Goal: Browse casually: Explore the website without a specific task or goal

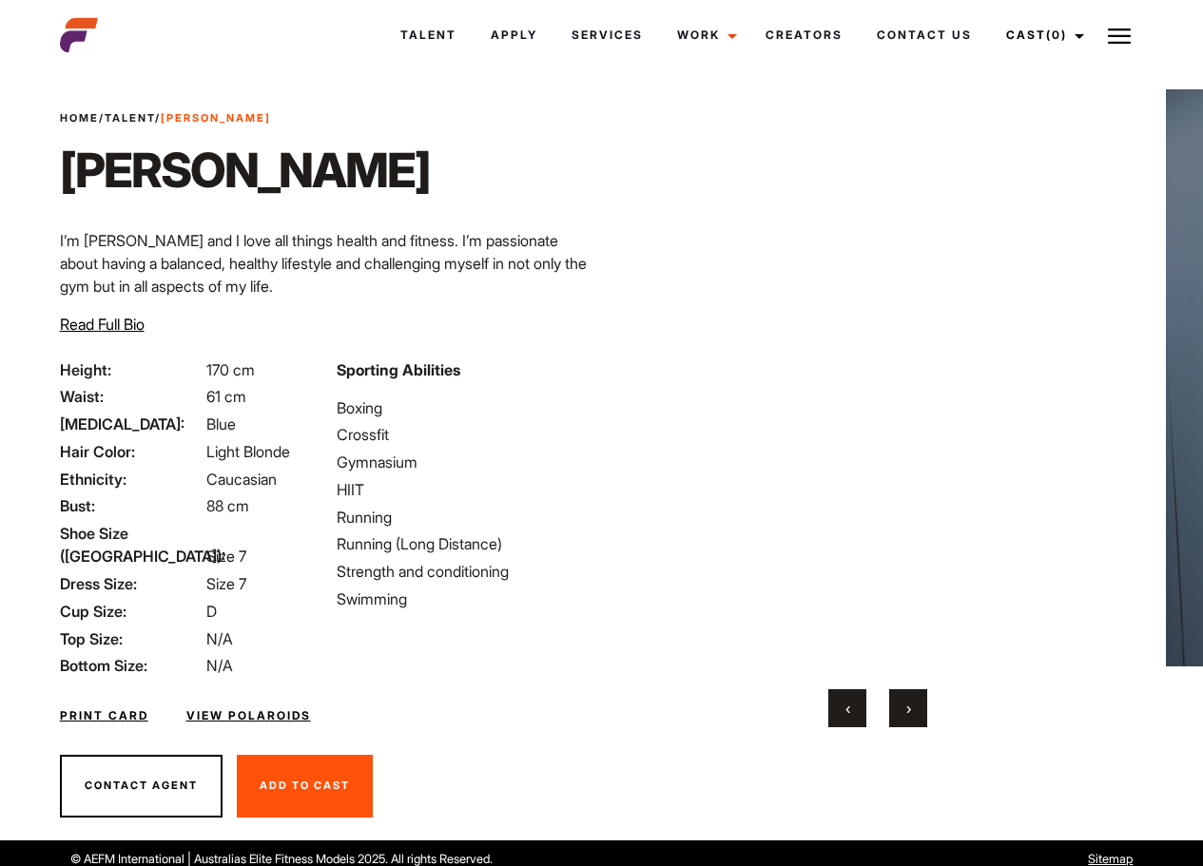
scroll to position [37, 0]
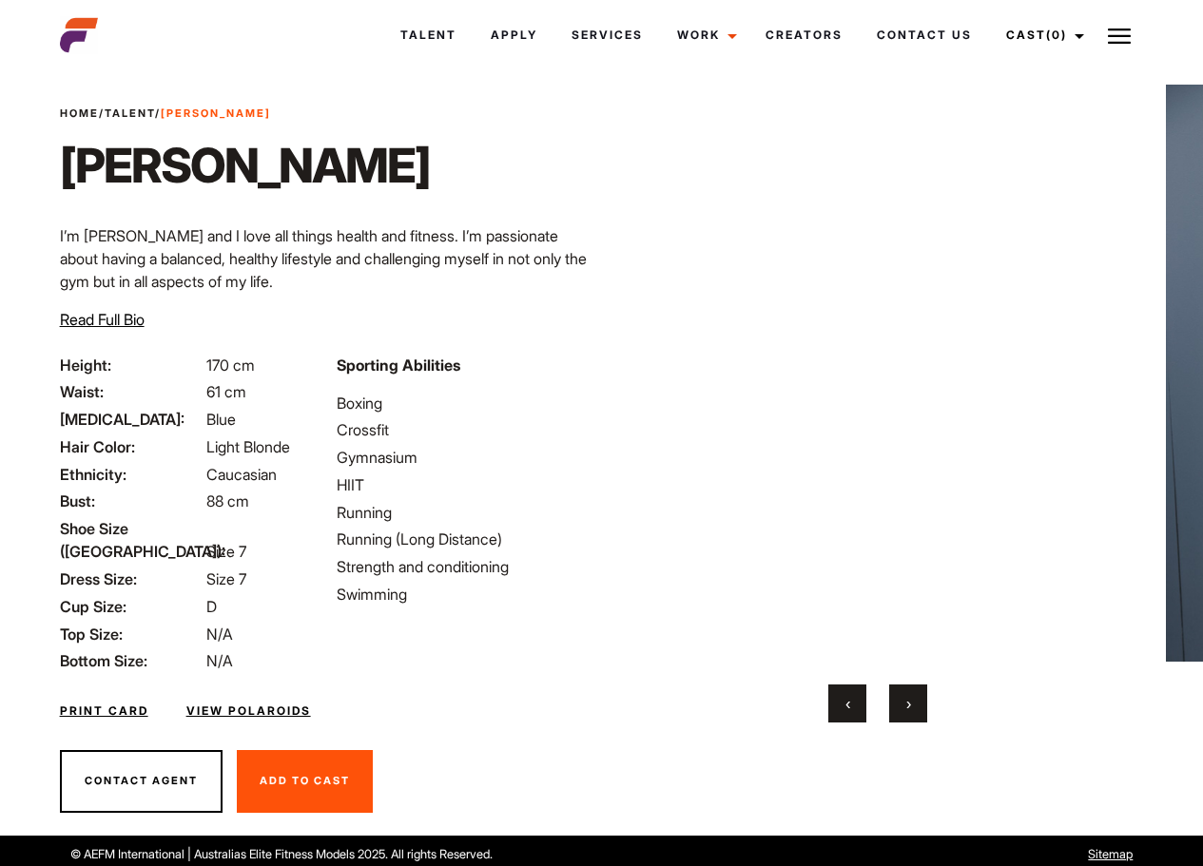
click at [917, 710] on button "›" at bounding box center [908, 704] width 38 height 38
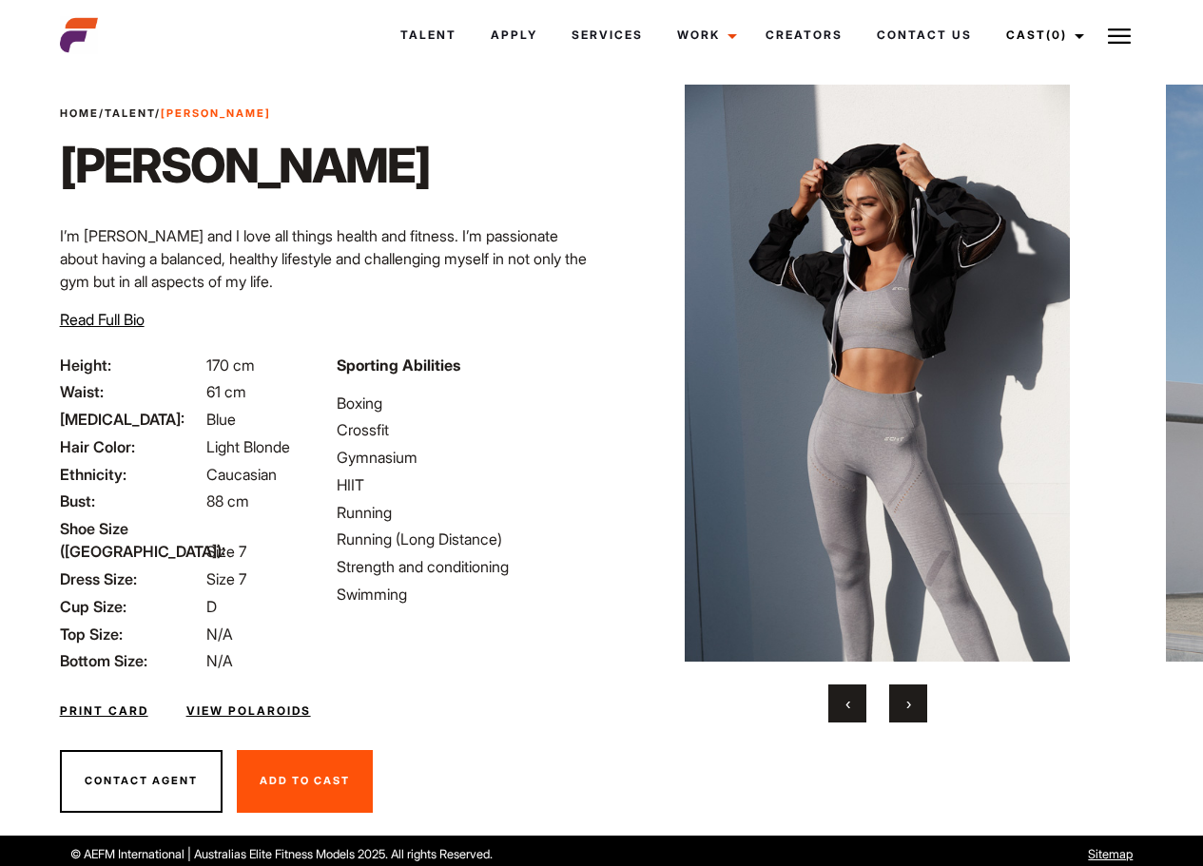
click at [917, 710] on button "›" at bounding box center [908, 704] width 38 height 38
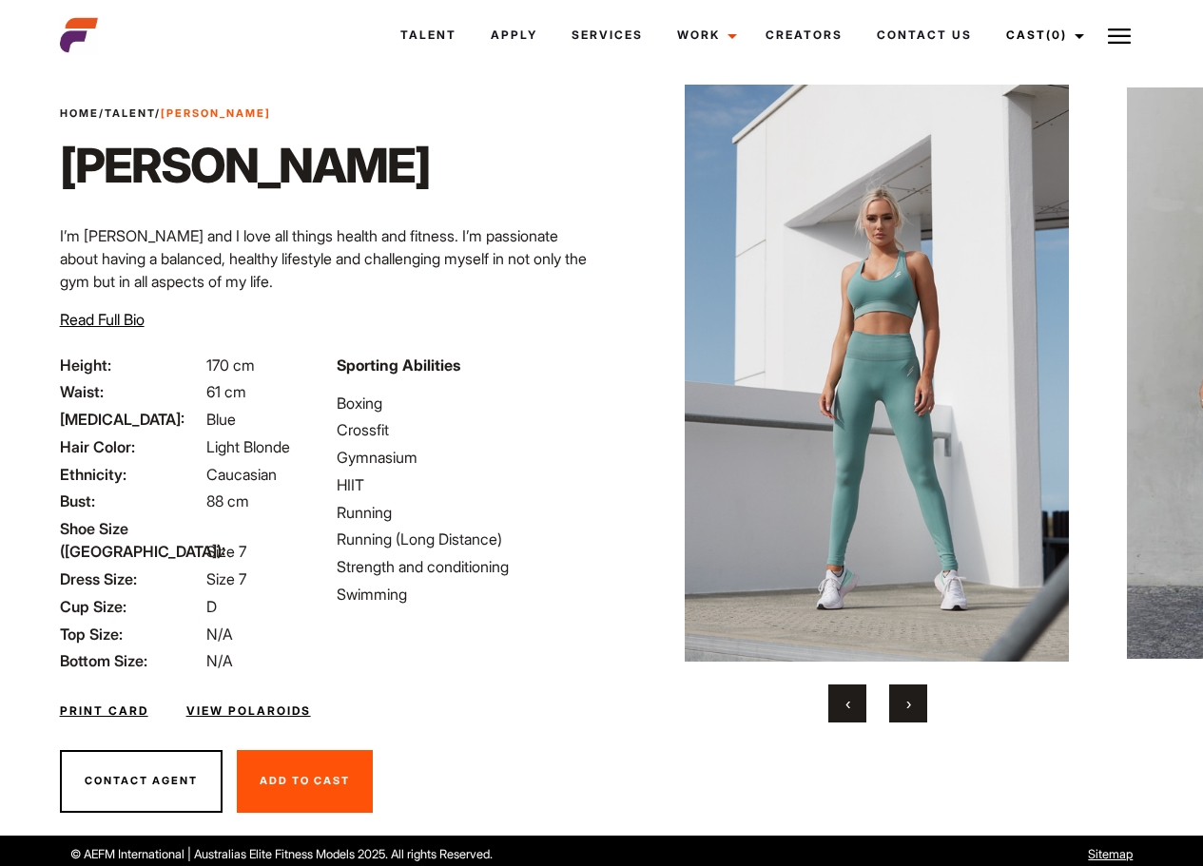
click at [909, 696] on span "›" at bounding box center [908, 703] width 5 height 19
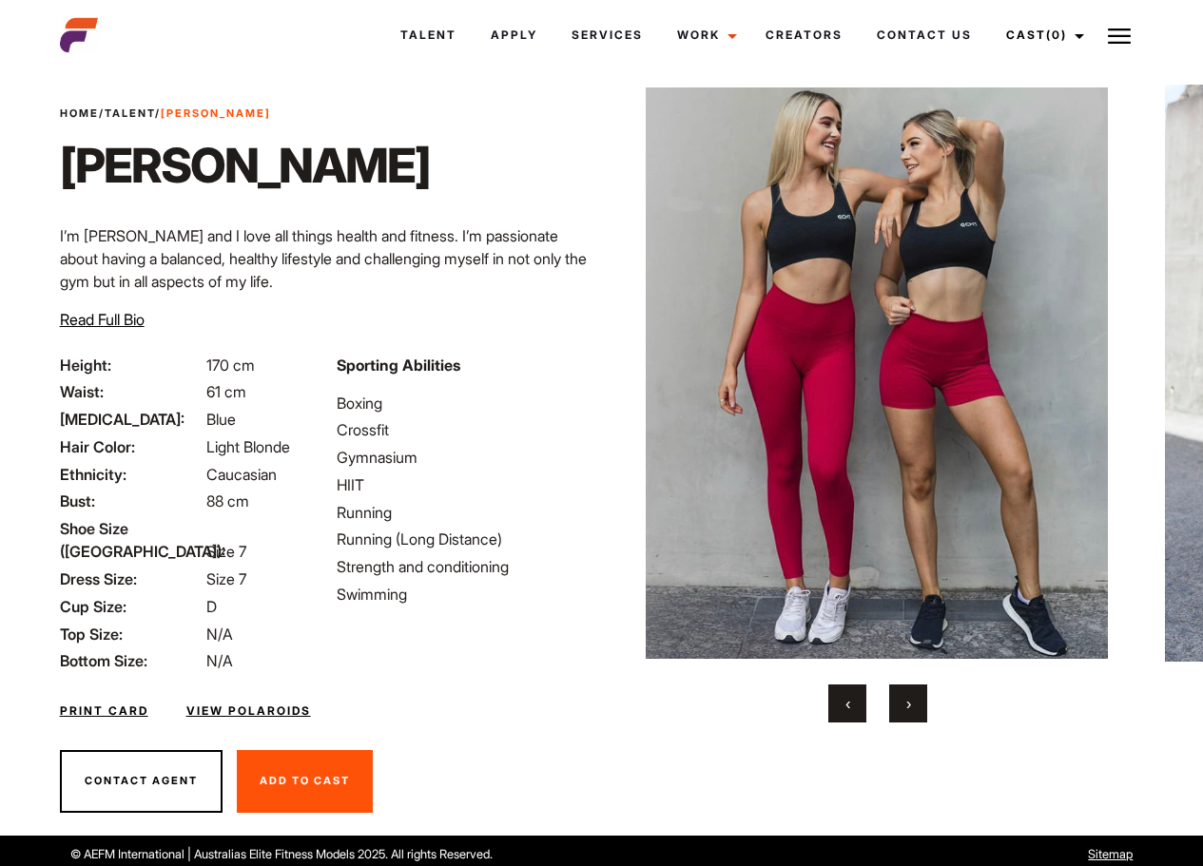
click at [909, 696] on span "›" at bounding box center [908, 703] width 5 height 19
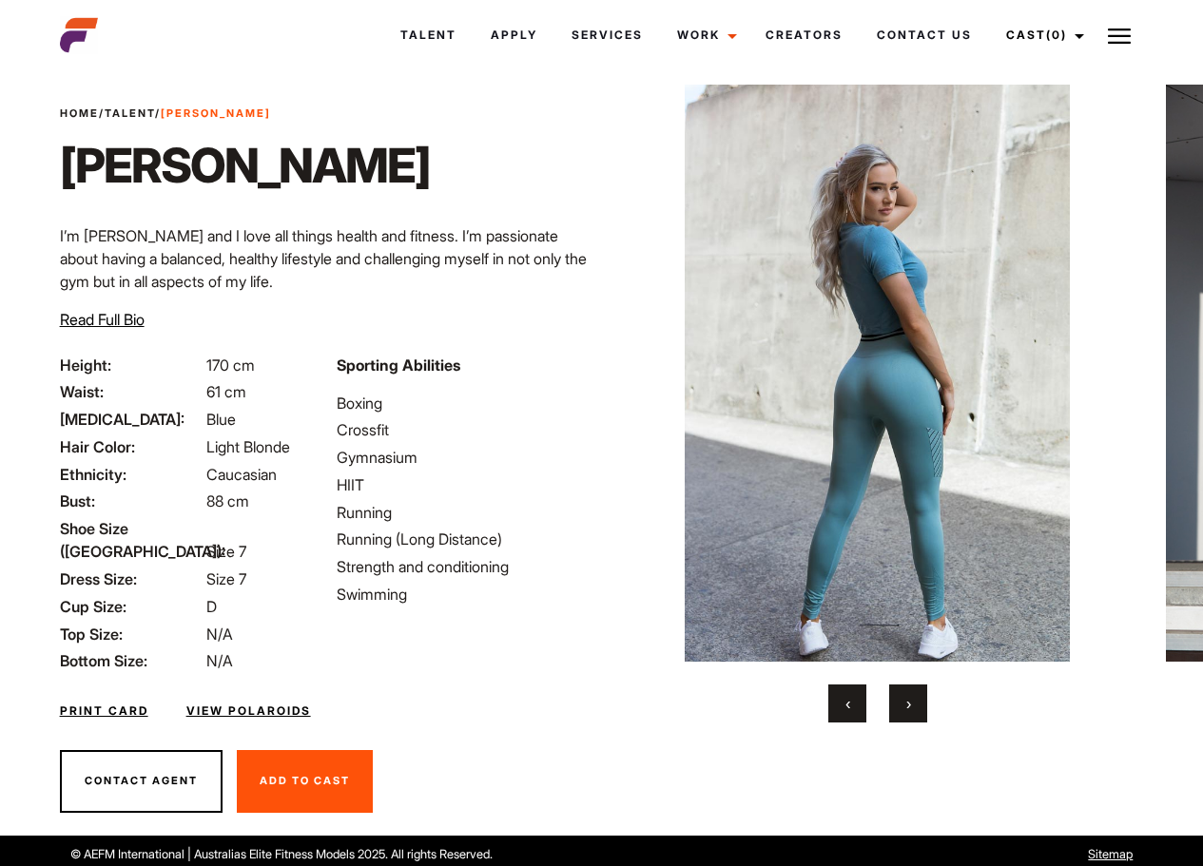
click at [909, 696] on span "›" at bounding box center [908, 703] width 5 height 19
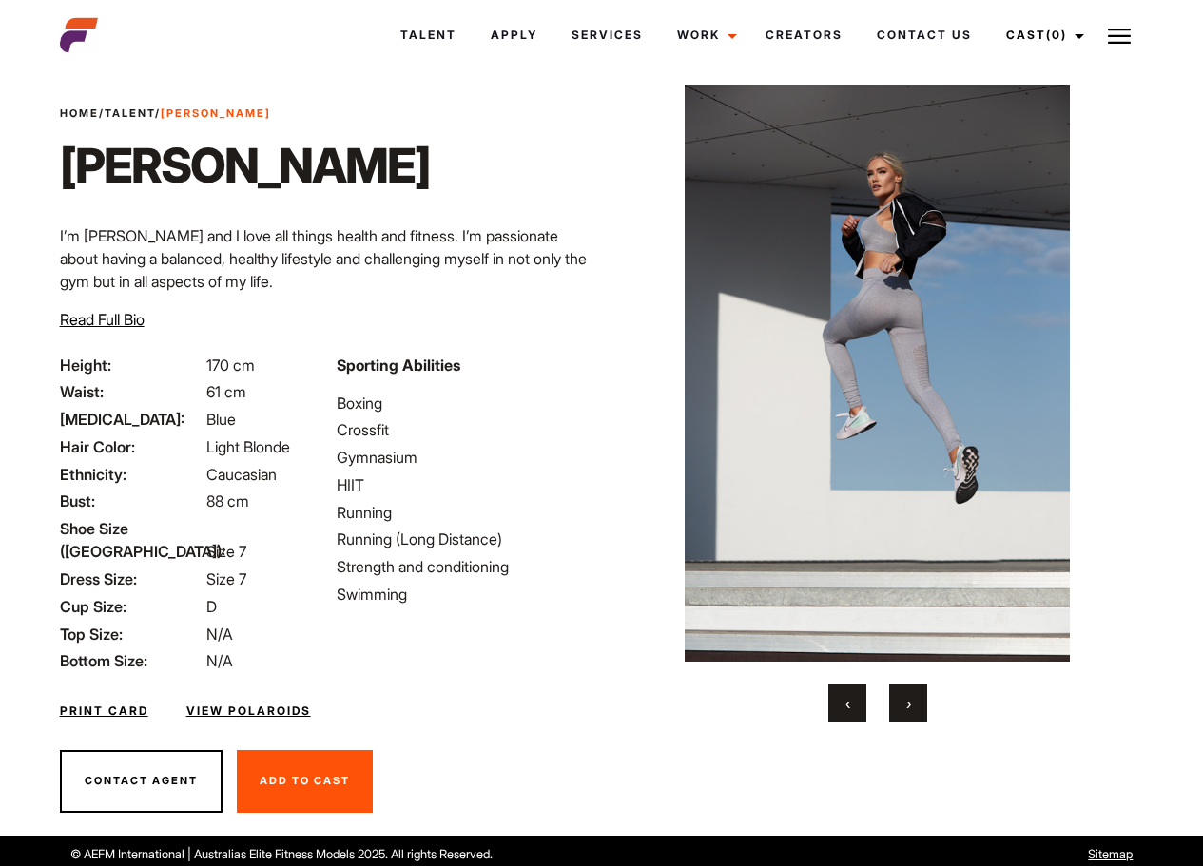
click at [909, 696] on span "›" at bounding box center [908, 703] width 5 height 19
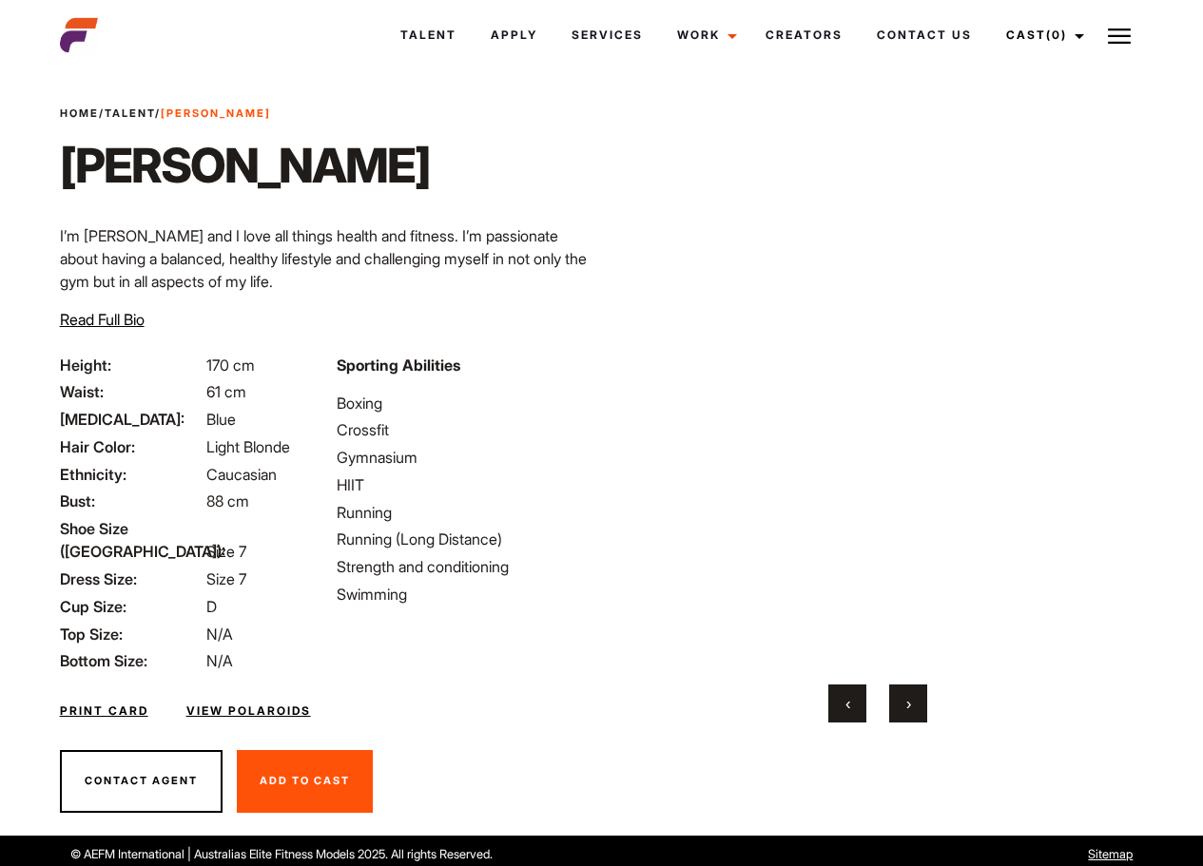
click at [909, 696] on span "›" at bounding box center [908, 703] width 5 height 19
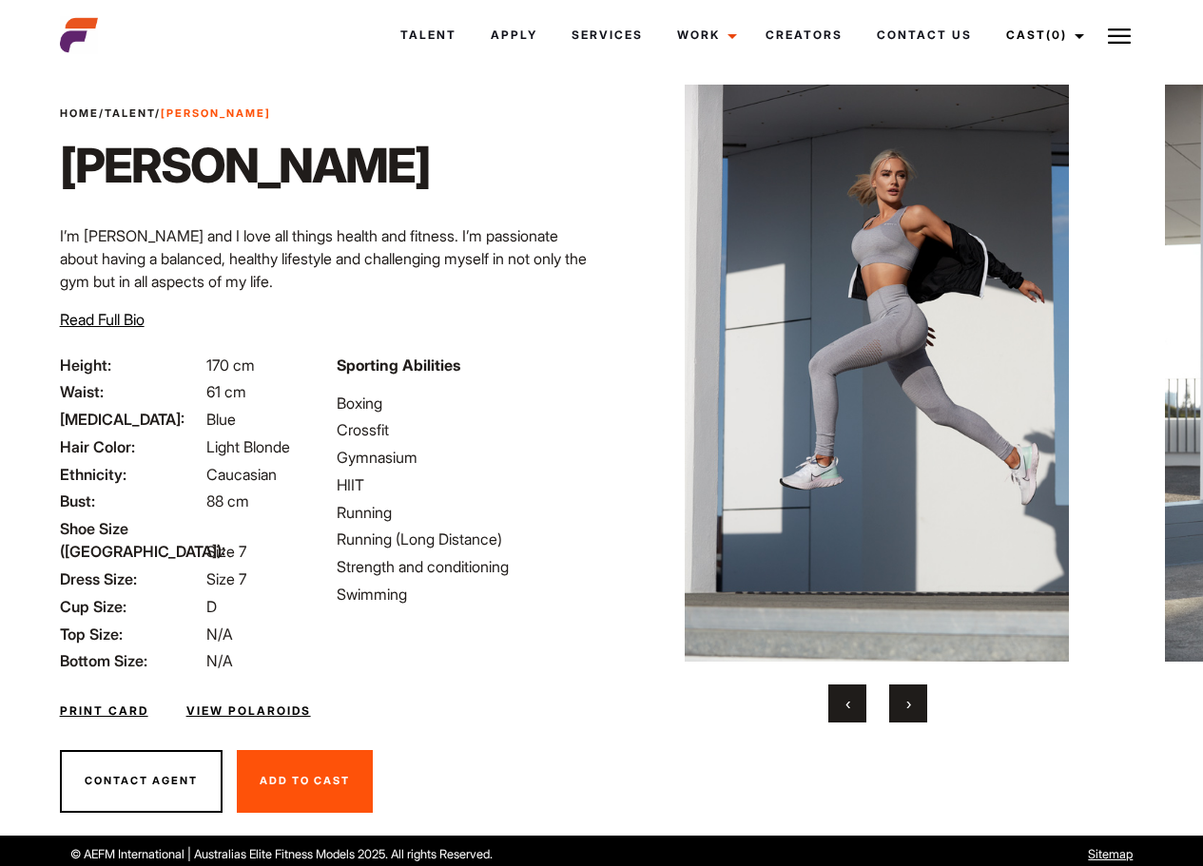
click at [858, 695] on button "‹" at bounding box center [847, 704] width 38 height 38
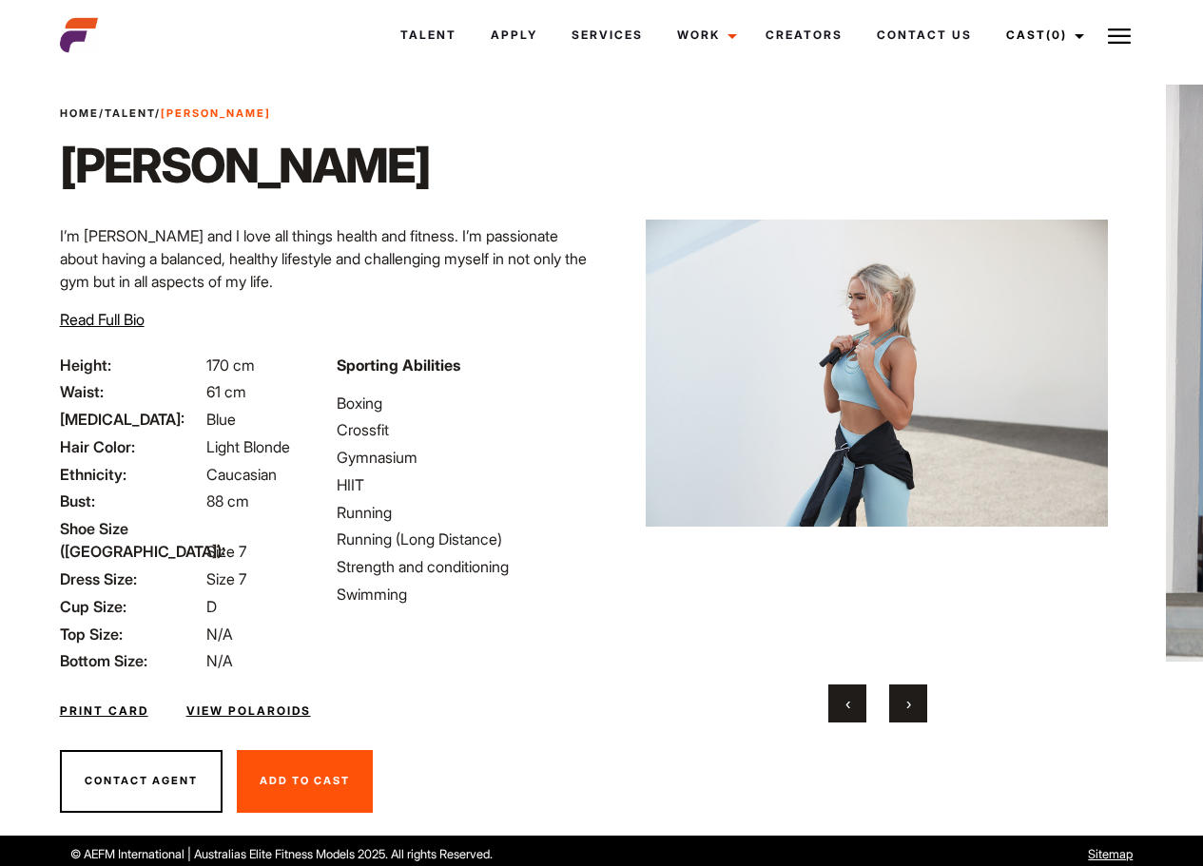
click at [858, 695] on button "‹" at bounding box center [847, 704] width 38 height 38
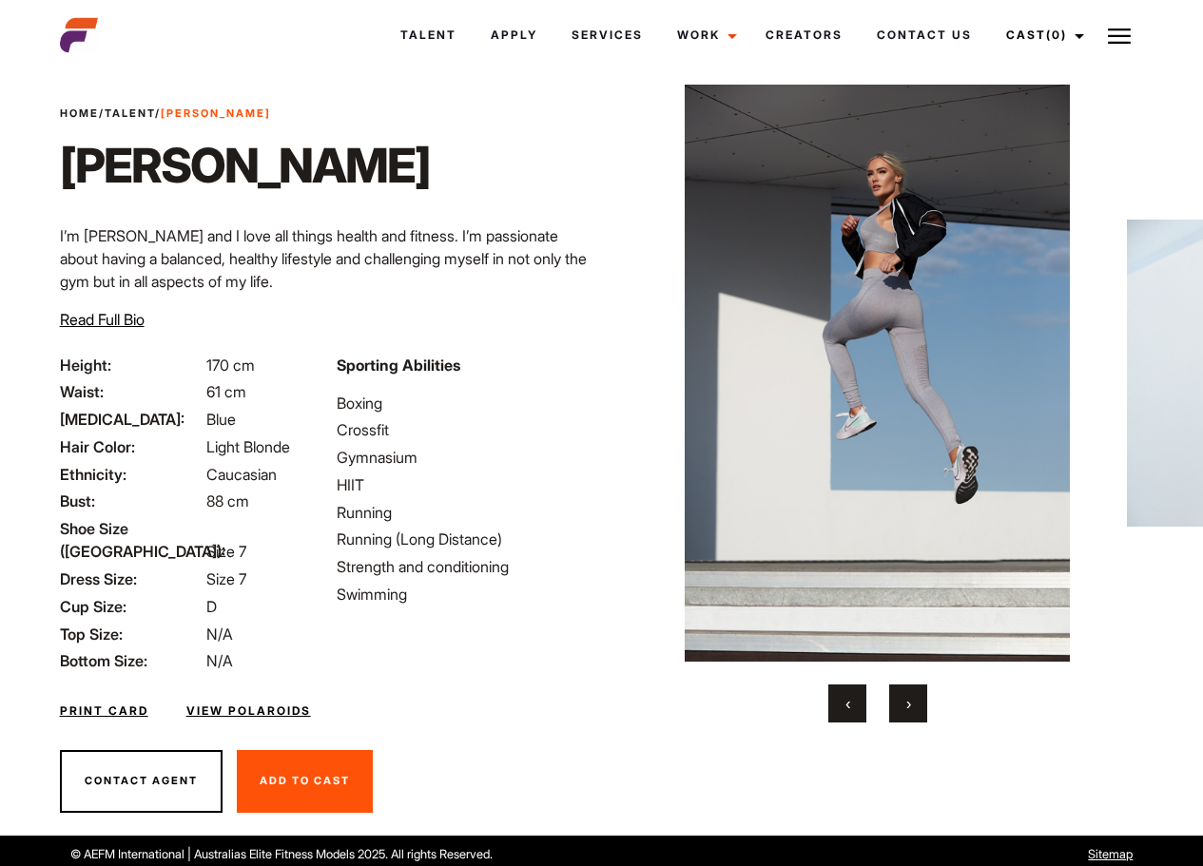
click at [858, 695] on button "‹" at bounding box center [847, 704] width 38 height 38
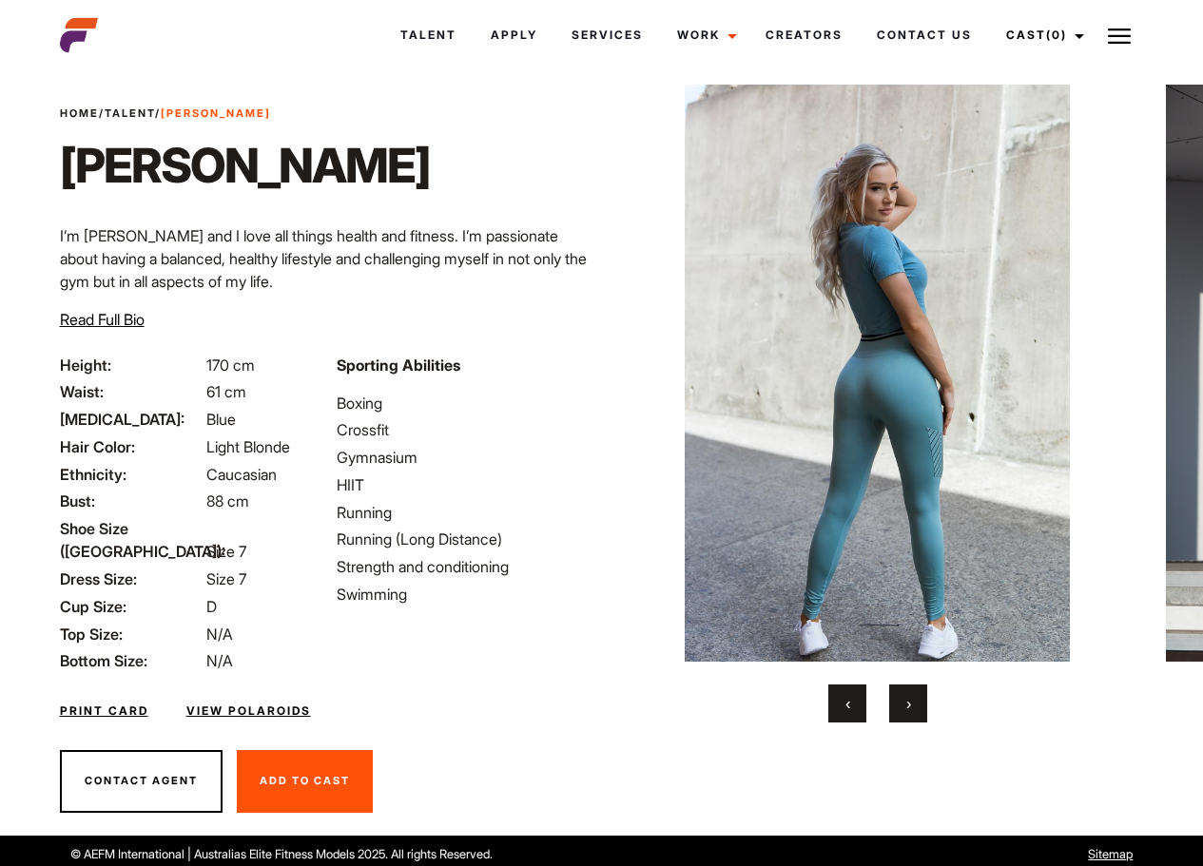
click at [922, 699] on button "›" at bounding box center [908, 704] width 38 height 38
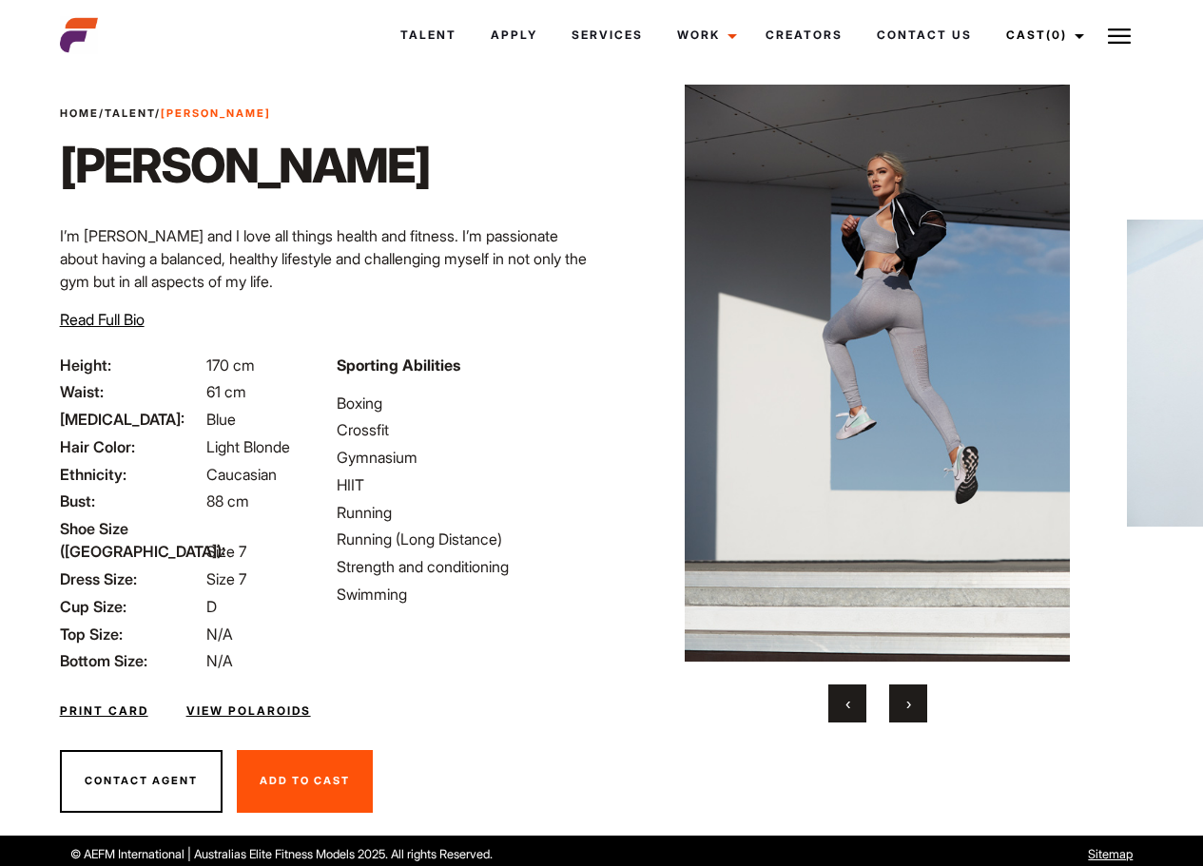
click at [922, 699] on button "›" at bounding box center [908, 704] width 38 height 38
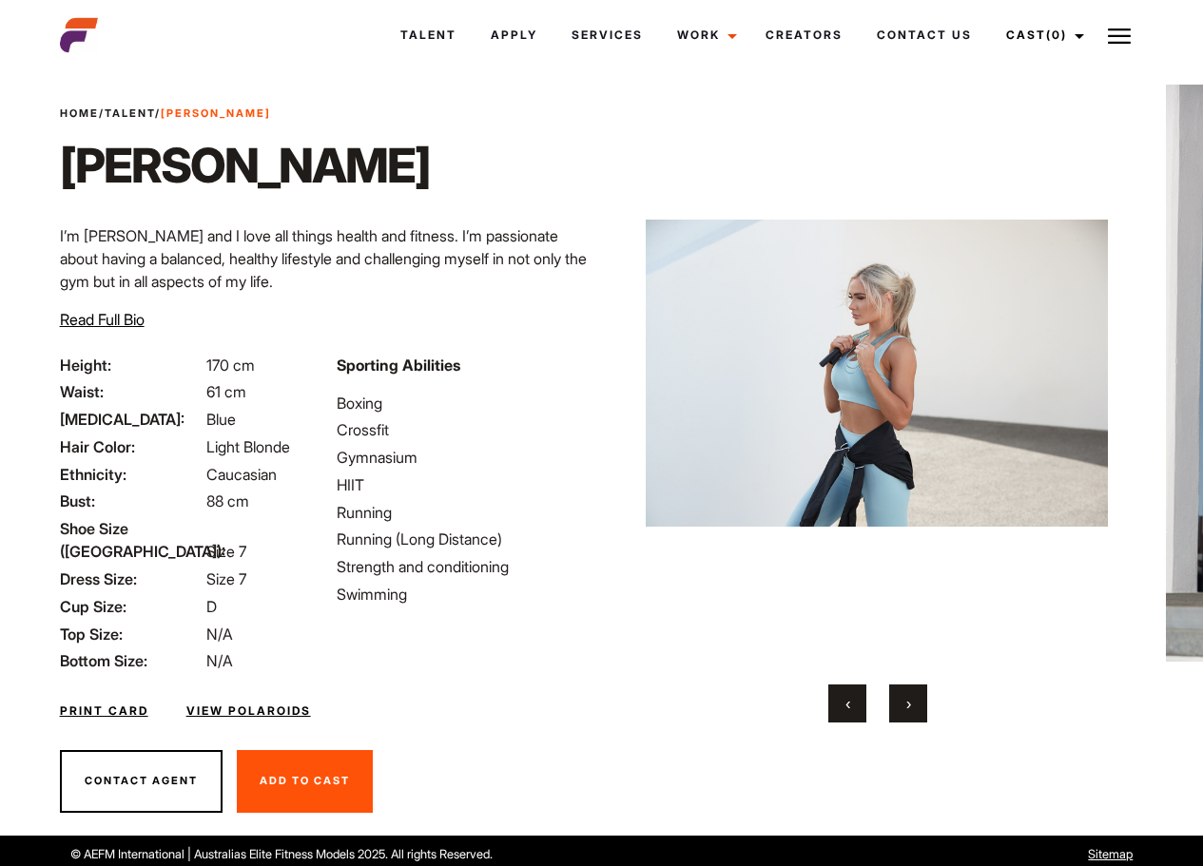
click at [922, 699] on button "›" at bounding box center [908, 704] width 38 height 38
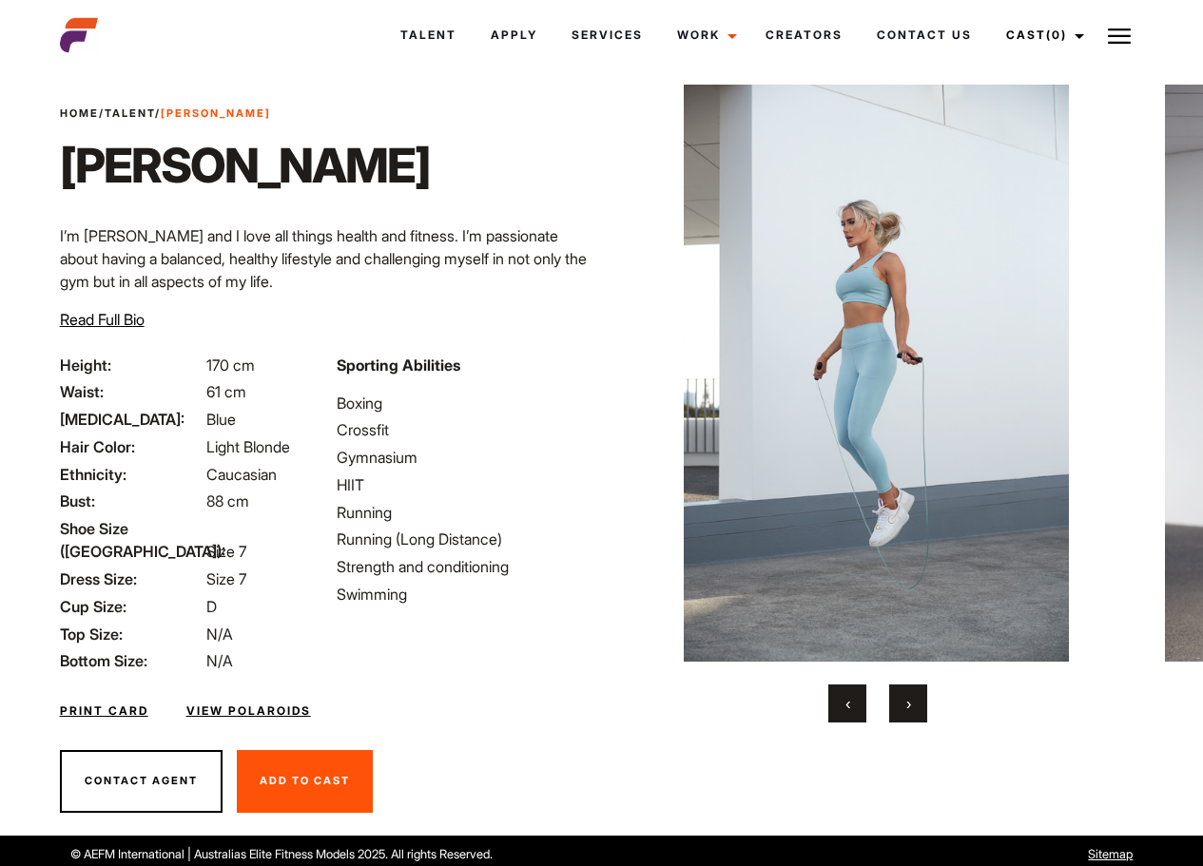
click at [922, 699] on button "›" at bounding box center [908, 704] width 38 height 38
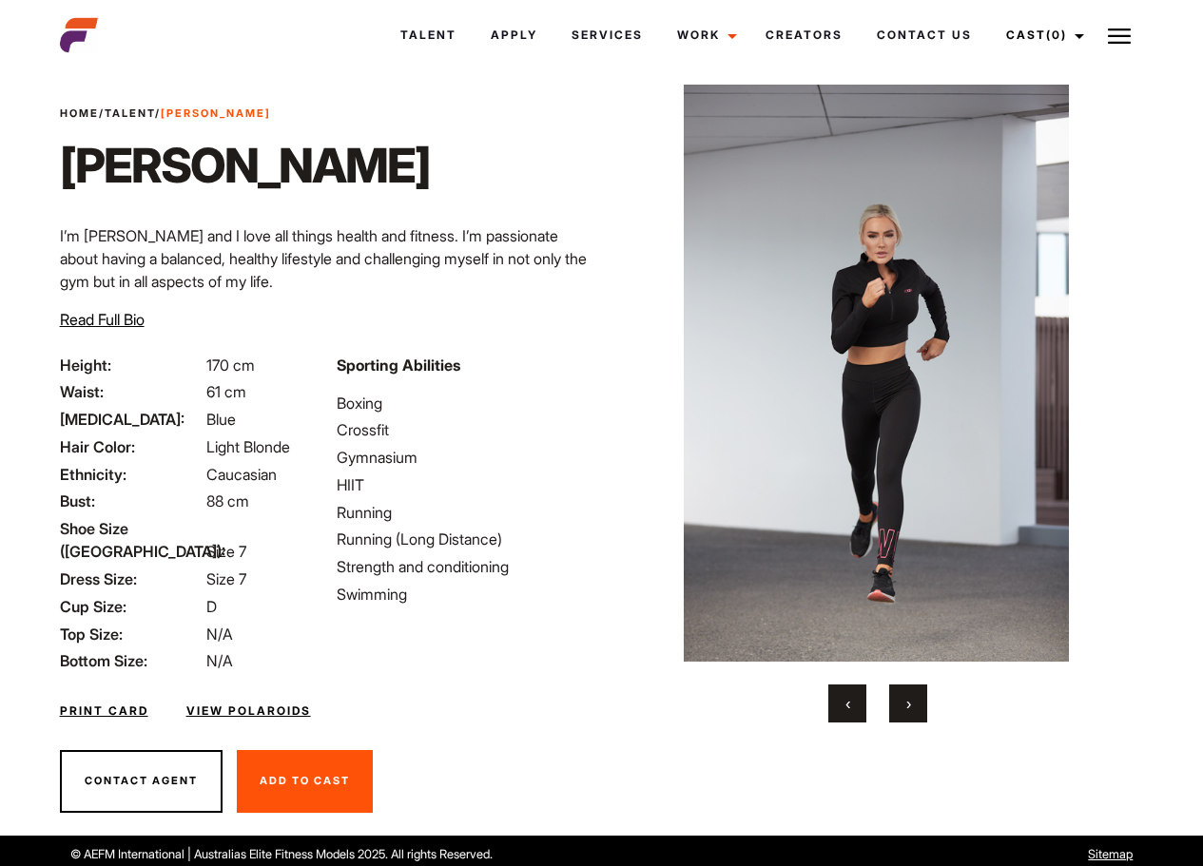
click at [922, 699] on button "›" at bounding box center [908, 704] width 38 height 38
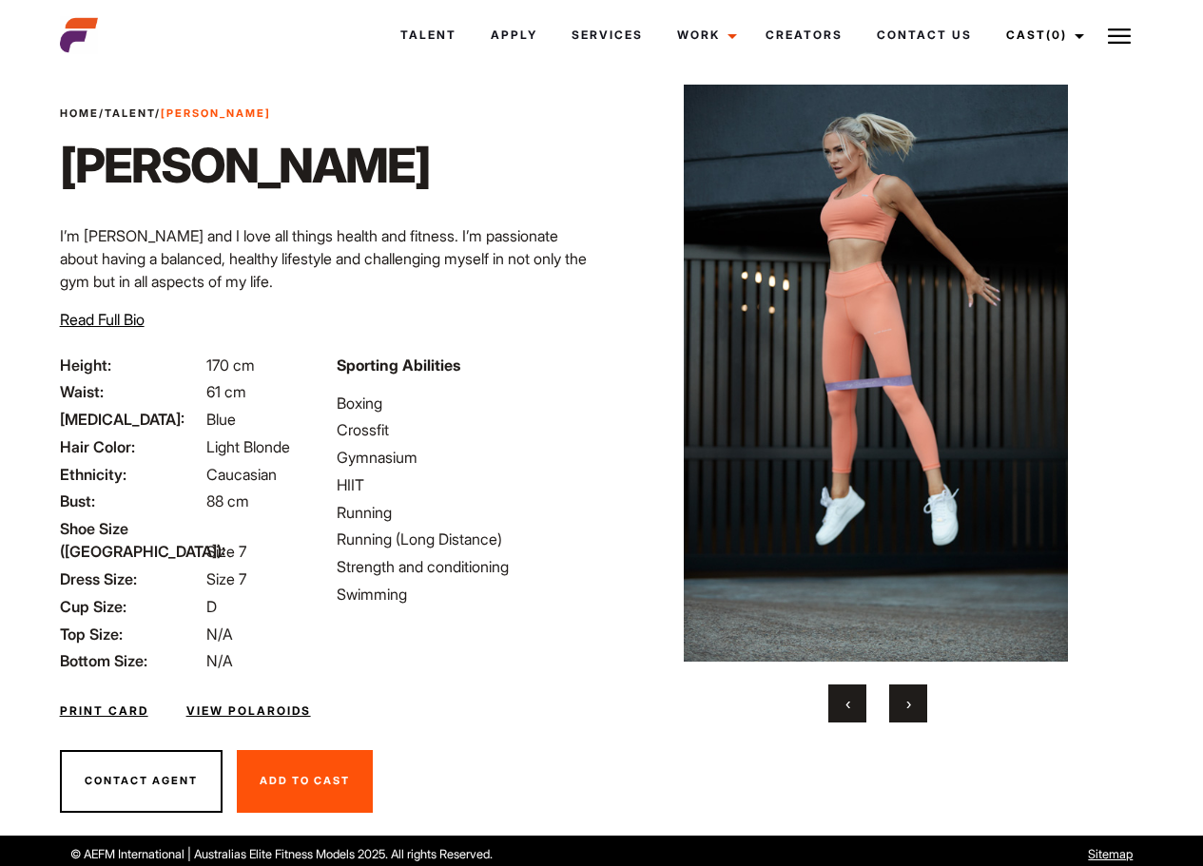
click at [922, 699] on button "›" at bounding box center [908, 704] width 38 height 38
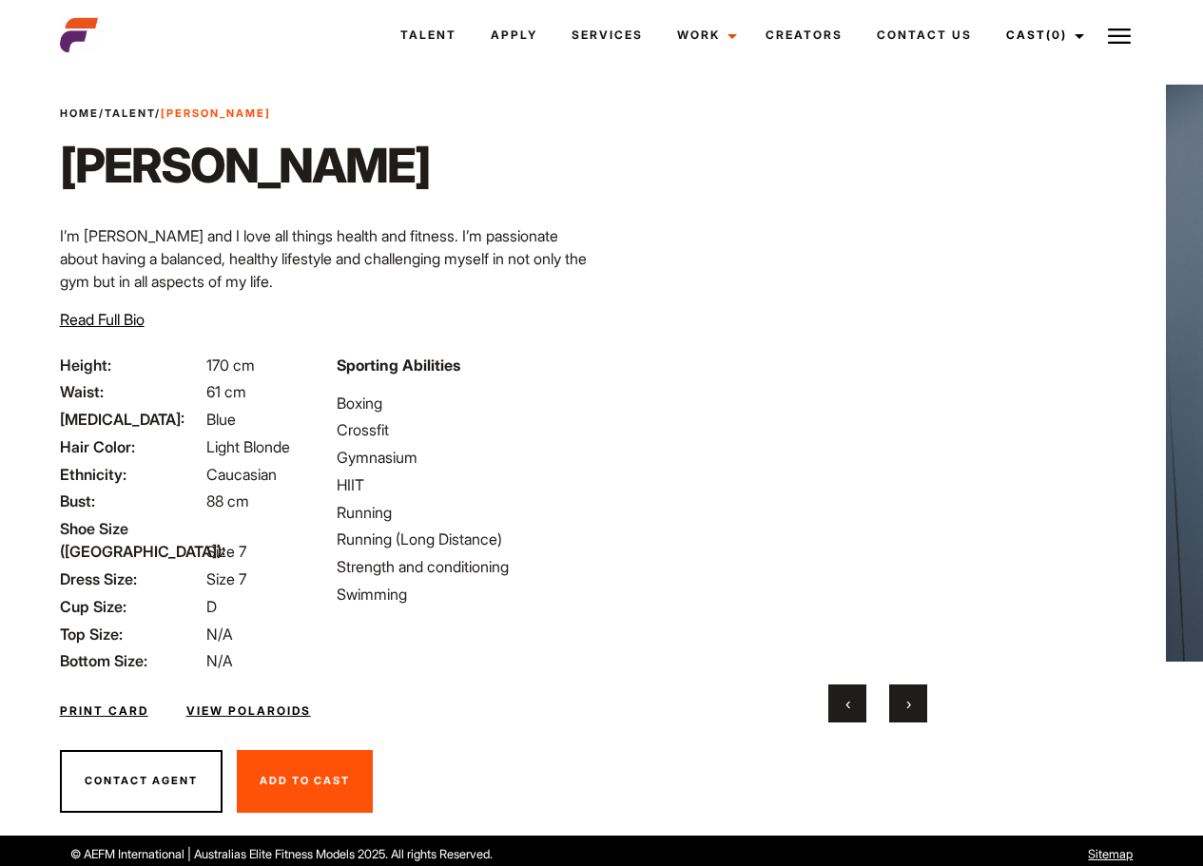
click at [922, 699] on button "›" at bounding box center [908, 704] width 38 height 38
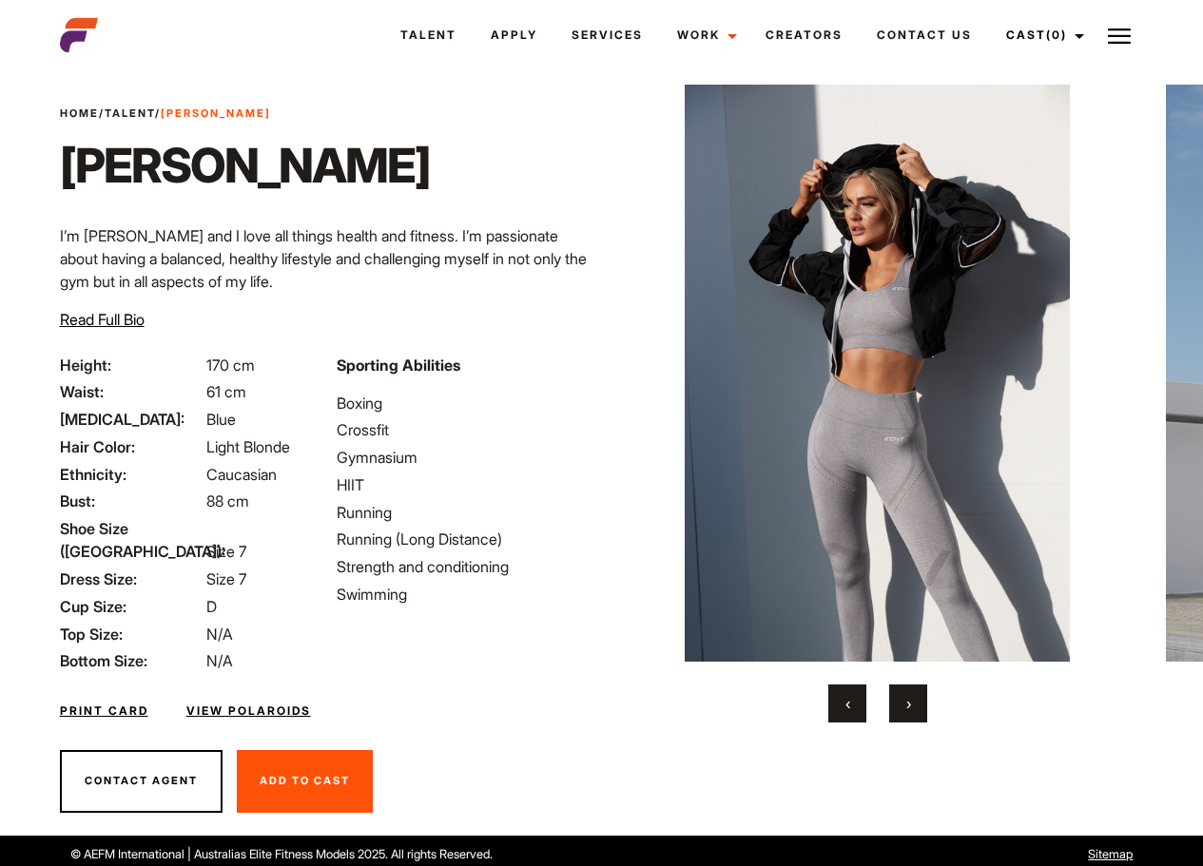
click at [922, 699] on button "›" at bounding box center [908, 704] width 38 height 38
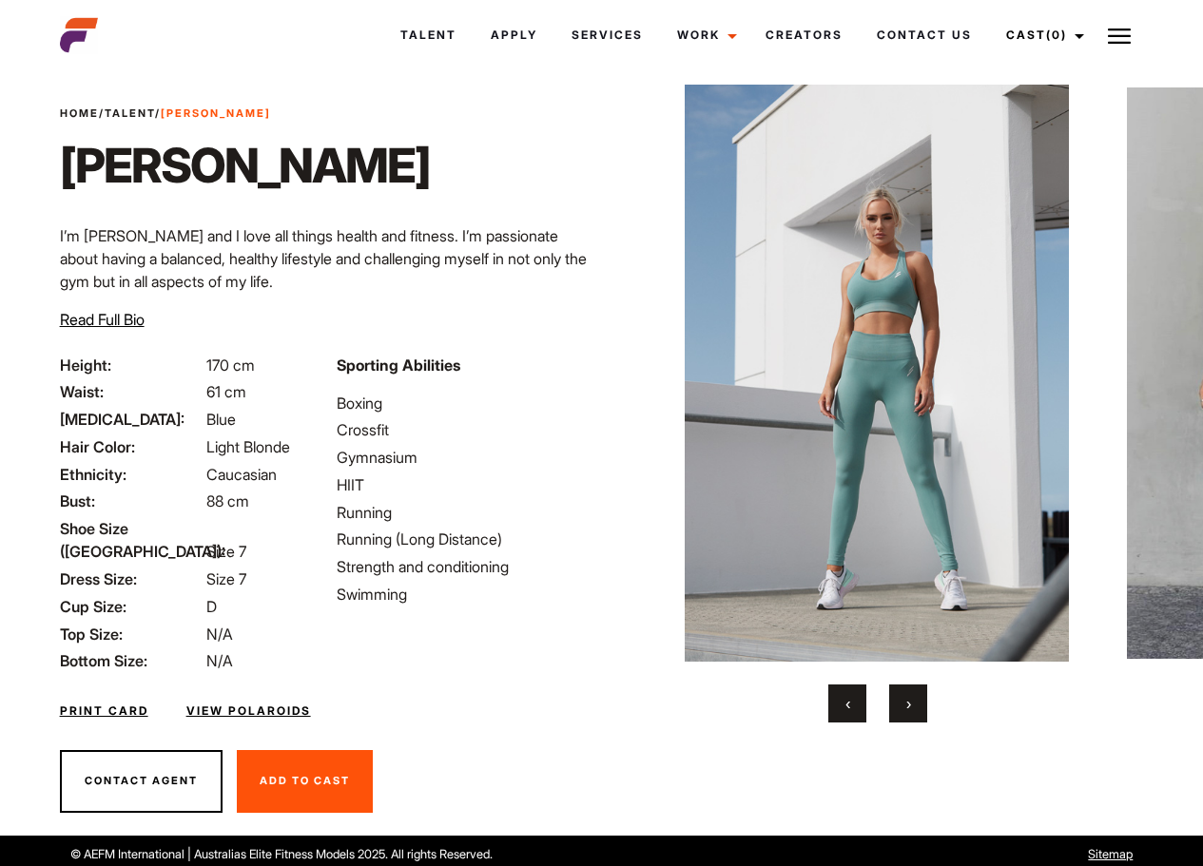
click at [922, 699] on button "›" at bounding box center [908, 704] width 38 height 38
